Goal: Task Accomplishment & Management: Manage account settings

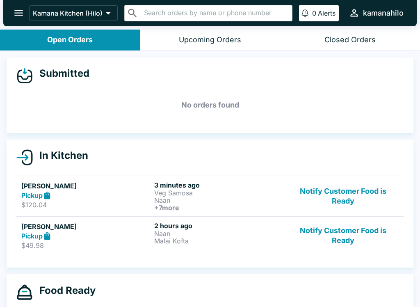
click at [119, 193] on div "Pickup" at bounding box center [86, 195] width 130 height 9
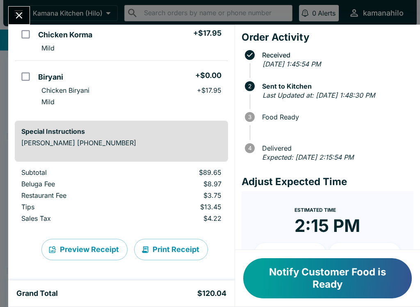
scroll to position [339, 0]
click at [338, 278] on button "Notify Customer Food is Ready" at bounding box center [327, 278] width 169 height 40
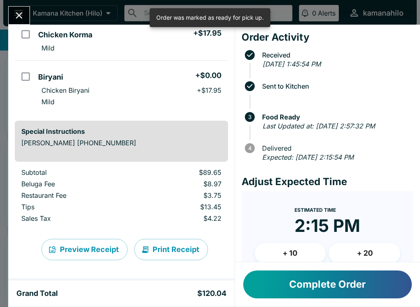
click at [346, 282] on button "Complete Order" at bounding box center [327, 284] width 169 height 28
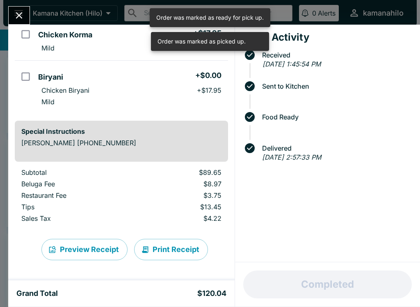
click at [20, 13] on icon "Close" at bounding box center [19, 15] width 11 height 11
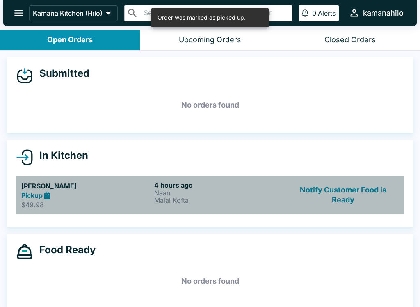
click at [106, 194] on div "Pickup" at bounding box center [86, 195] width 130 height 9
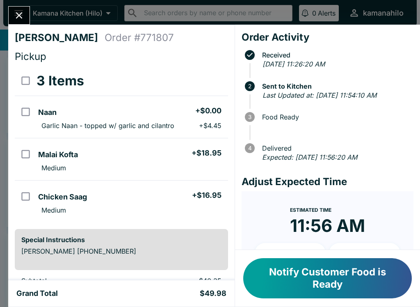
click at [346, 282] on button "Notify Customer Food is Ready" at bounding box center [327, 278] width 169 height 40
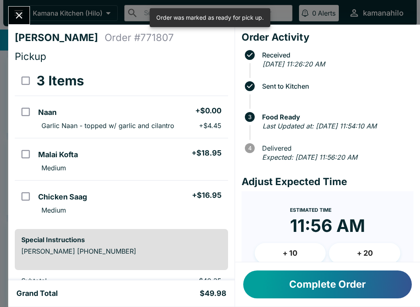
click at [345, 287] on button "Complete Order" at bounding box center [327, 284] width 169 height 28
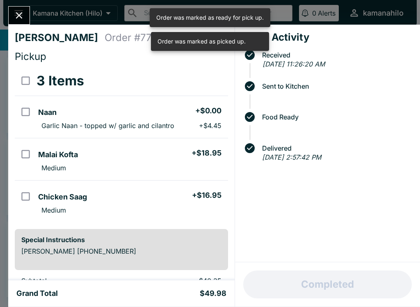
click at [15, 9] on button "Close" at bounding box center [19, 16] width 21 height 18
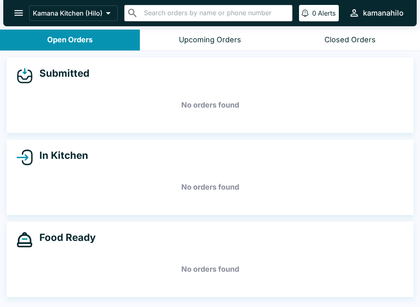
click at [11, 2] on div "Kamana Kitchen (Hilo) ​ ​ 0 Alerts kamanahilo" at bounding box center [209, 13] width 413 height 26
click at [16, 8] on icon "open drawer" at bounding box center [18, 12] width 11 height 11
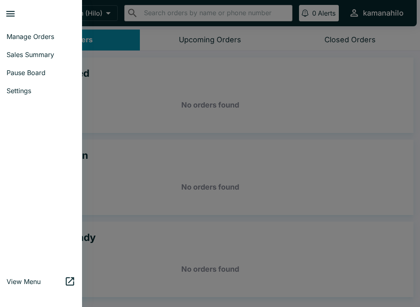
click at [38, 52] on span "Sales Summary" at bounding box center [41, 54] width 69 height 8
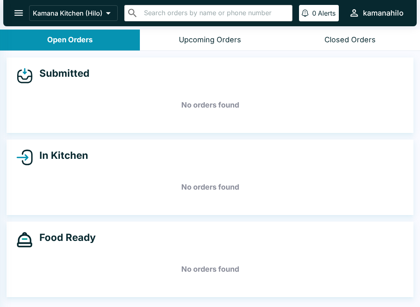
select select "03:00"
